Goal: Task Accomplishment & Management: Manage account settings

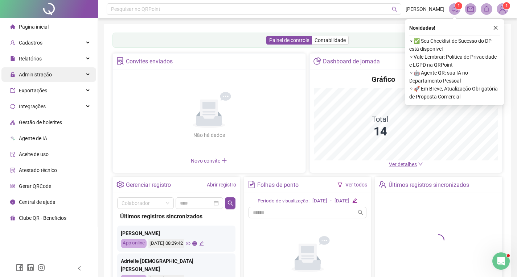
click at [56, 74] on div "Administração" at bounding box center [48, 74] width 95 height 15
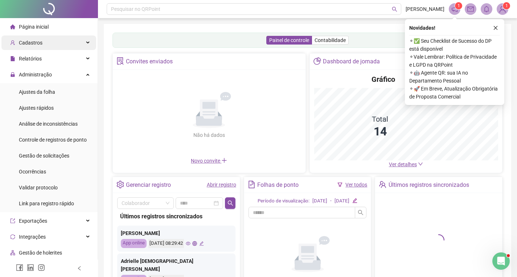
click at [64, 43] on div "Cadastros" at bounding box center [48, 43] width 95 height 15
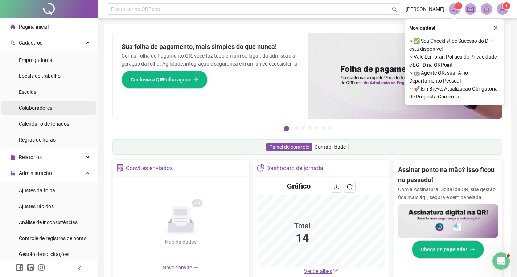
click at [41, 107] on span "Colaboradores" at bounding box center [35, 108] width 33 height 6
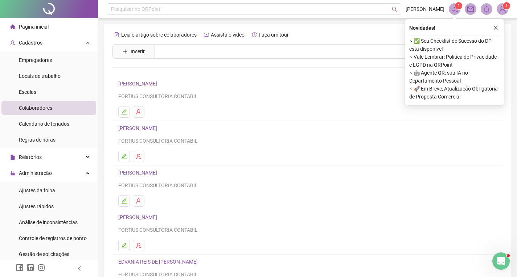
drag, startPoint x: 495, startPoint y: 27, endPoint x: 491, endPoint y: 31, distance: 5.4
click at [495, 29] on icon "close" at bounding box center [495, 27] width 5 height 5
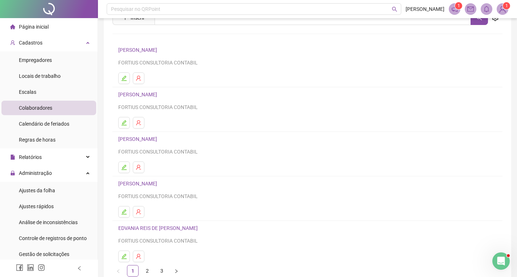
scroll to position [73, 0]
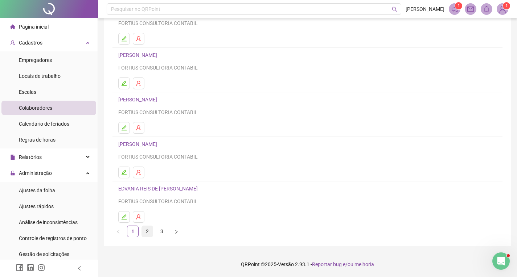
click at [146, 234] on link "2" at bounding box center [147, 231] width 11 height 11
click at [127, 220] on button "button" at bounding box center [124, 217] width 12 height 12
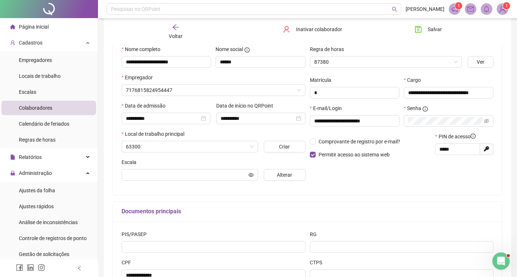
scroll to position [77, 0]
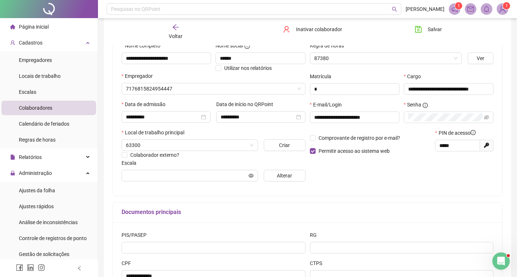
type input "**********"
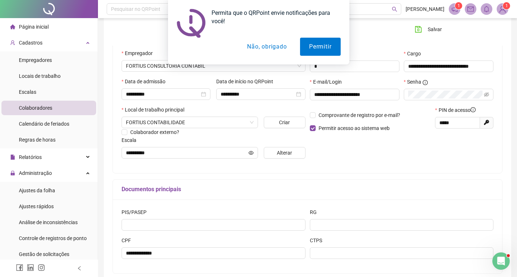
scroll to position [28, 0]
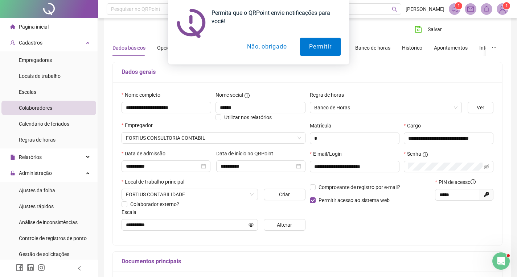
click at [269, 45] on button "Não, obrigado" at bounding box center [267, 47] width 58 height 18
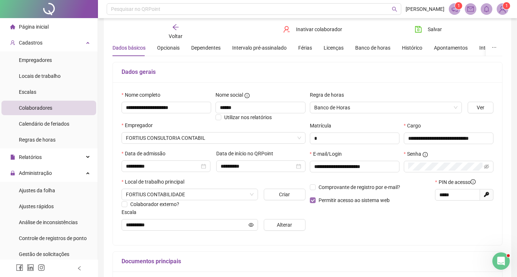
click at [341, 202] on span "Permitir acesso ao sistema web" at bounding box center [353, 201] width 71 height 6
click at [350, 202] on span "Permitir acesso ao sistema web" at bounding box center [353, 201] width 71 height 6
click at [436, 33] on button "Salvar" at bounding box center [428, 30] width 38 height 12
